Goal: Task Accomplishment & Management: Manage account settings

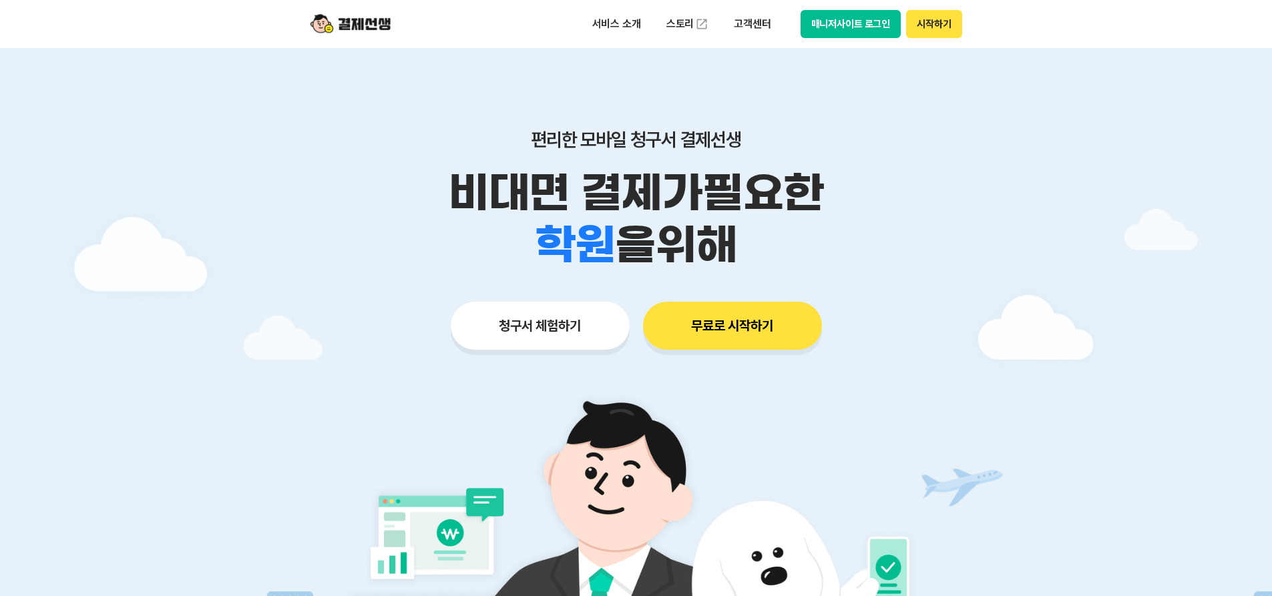
click at [862, 29] on button "매니저사이트 로그인" at bounding box center [851, 24] width 101 height 28
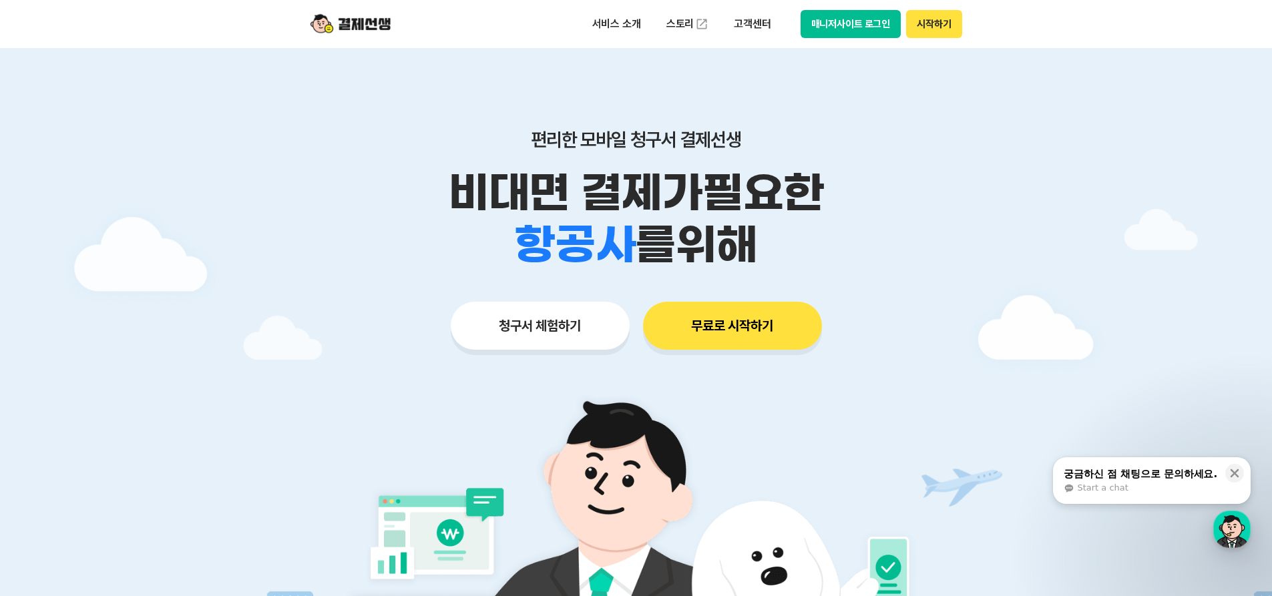
click at [829, 24] on button "매니저사이트 로그인" at bounding box center [851, 24] width 101 height 28
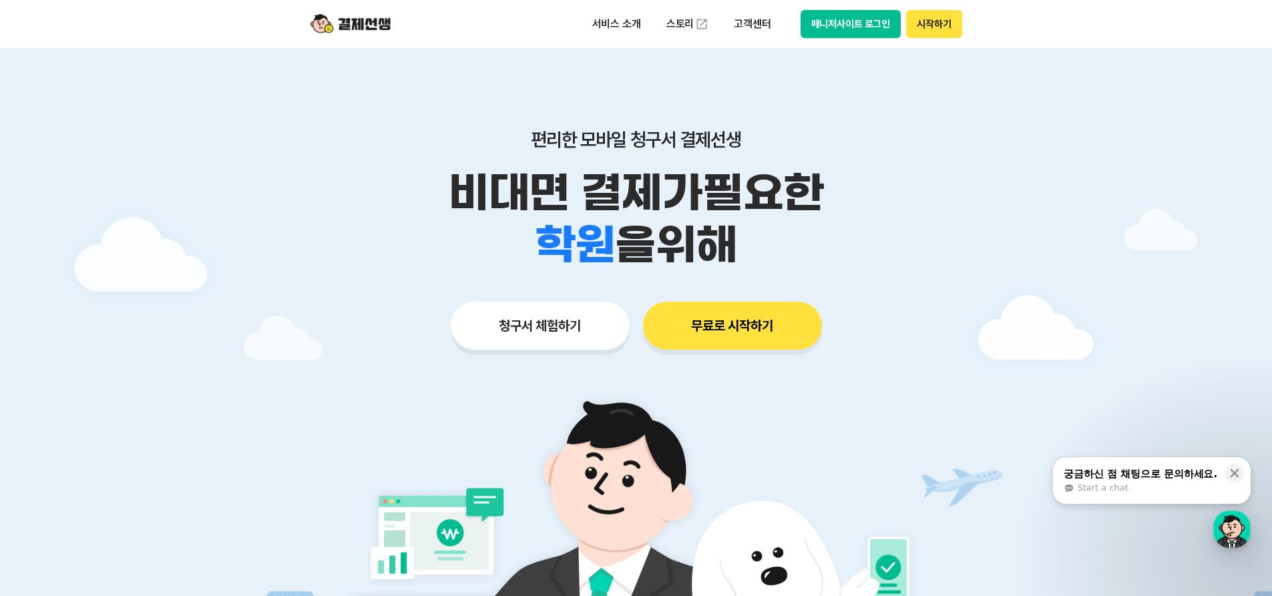
click at [846, 21] on button "매니저사이트 로그인" at bounding box center [851, 24] width 101 height 28
click at [853, 30] on button "매니저사이트 로그인" at bounding box center [851, 24] width 101 height 28
click at [833, 17] on button "매니저사이트 로그인" at bounding box center [851, 24] width 101 height 28
click at [865, 15] on button "매니저사이트 로그인" at bounding box center [851, 24] width 101 height 28
